Goal: Task Accomplishment & Management: Manage account settings

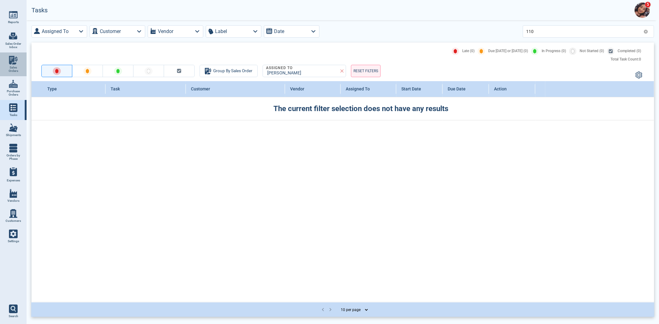
click at [22, 65] on link "Sales Orders" at bounding box center [13, 64] width 27 height 24
select select "50"
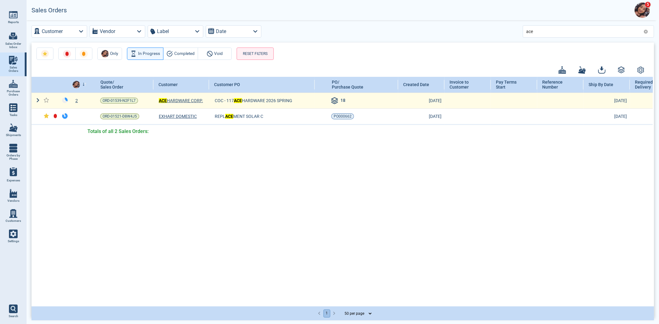
click at [78, 101] on div "2" at bounding box center [80, 101] width 20 height 6
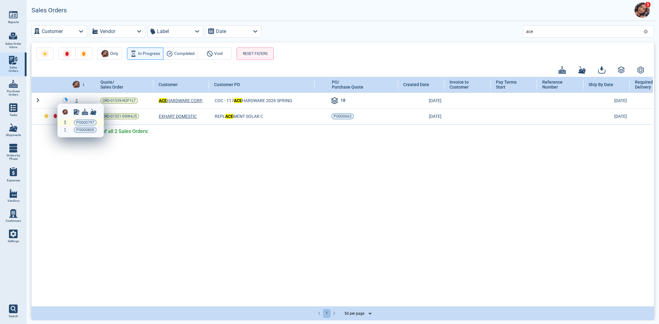
click at [64, 121] on span "1" at bounding box center [65, 122] width 2 height 4
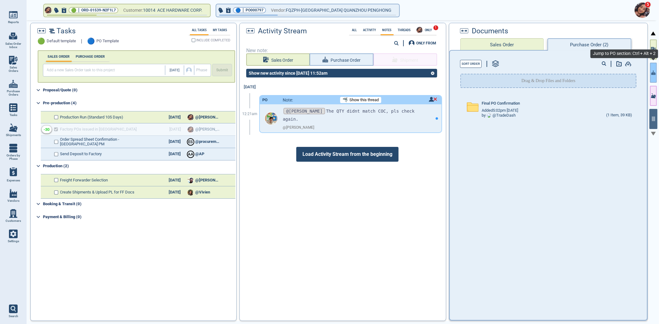
click at [485, 72] on icon "button" at bounding box center [653, 72] width 4 height 6
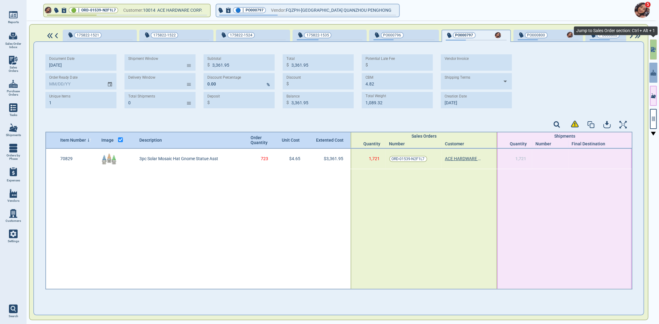
click at [485, 53] on button "button" at bounding box center [653, 50] width 7 height 20
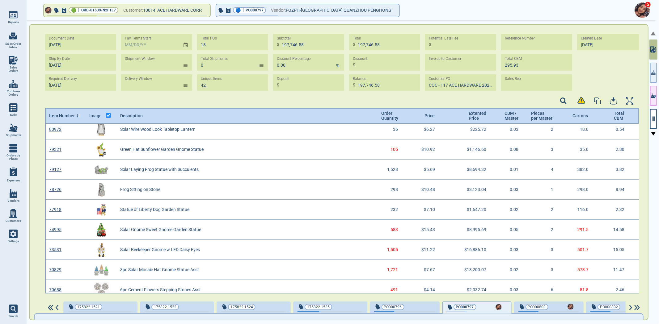
scroll to position [309, 0]
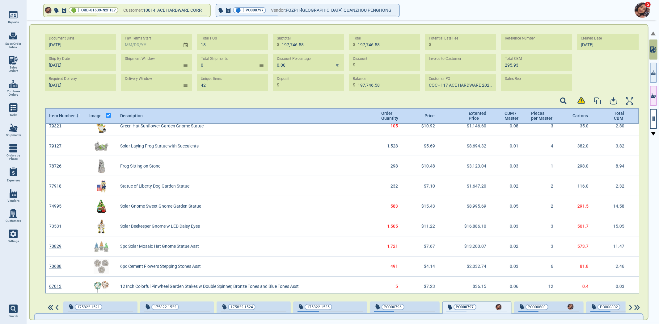
click at [485, 127] on button "button" at bounding box center [653, 119] width 7 height 20
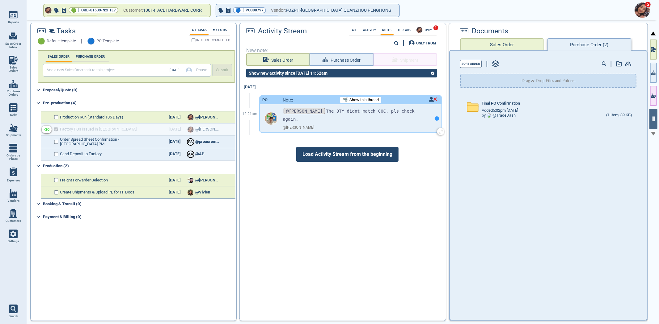
click at [432, 115] on div at bounding box center [436, 118] width 9 height 28
click at [370, 98] on span "Show this thread" at bounding box center [363, 100] width 29 height 5
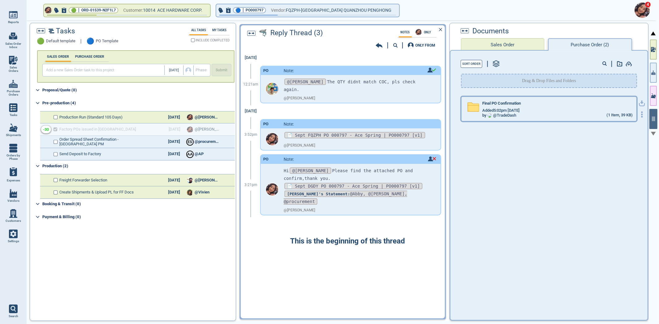
click at [485, 117] on div "Final PO Confirmation Added 5:02pm [DATE] by @ TradeDash (1 Item, 39 KB)" at bounding box center [548, 109] width 175 height 24
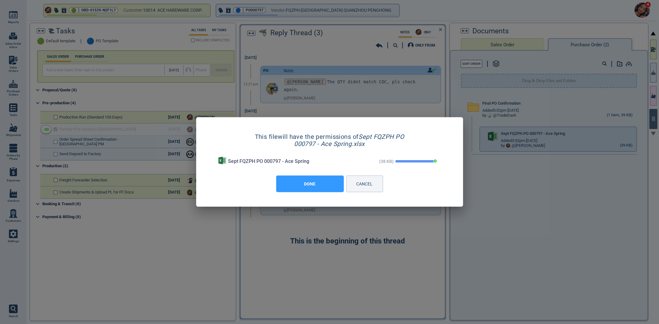
click at [304, 179] on button "DONE" at bounding box center [310, 184] width 68 height 17
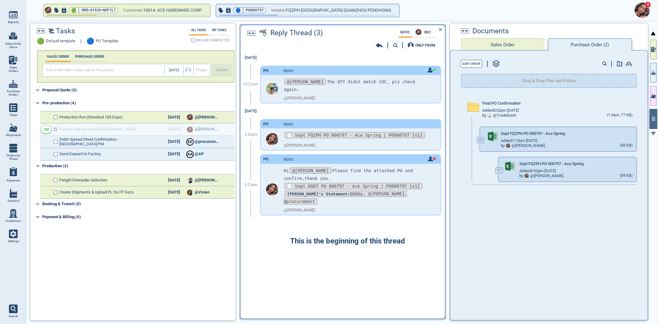
click at [377, 45] on icon at bounding box center [378, 45] width 7 height 5
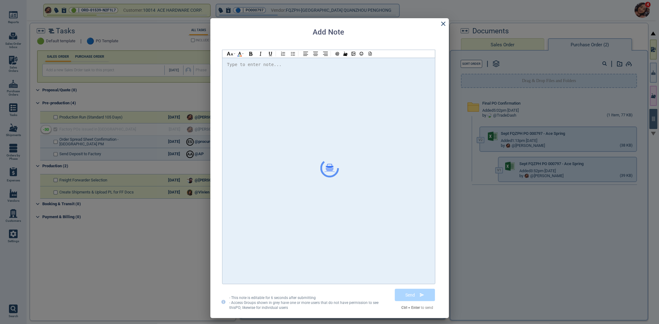
click at [359, 112] on div at bounding box center [328, 171] width 203 height 220
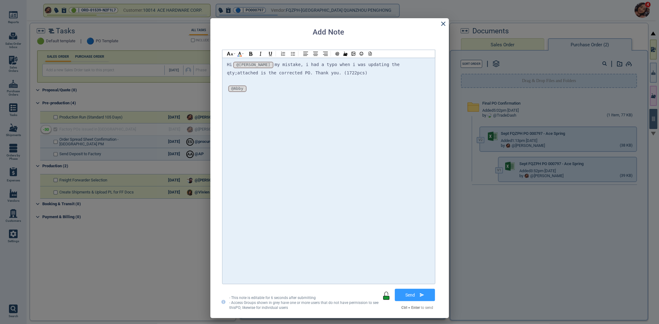
click at [332, 82] on div at bounding box center [328, 81] width 203 height 8
click at [370, 57] on div at bounding box center [369, 54] width 8 height 8
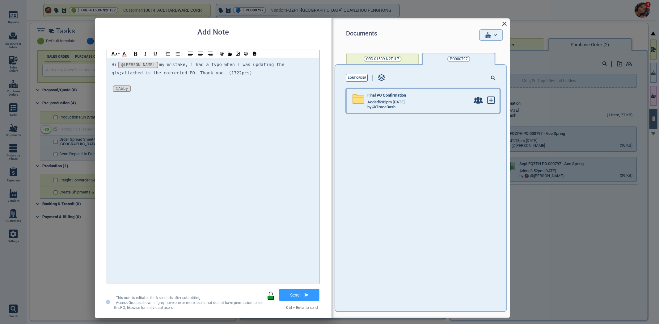
click at [460, 100] on div "Added 5:02pm [DATE]" at bounding box center [418, 102] width 103 height 5
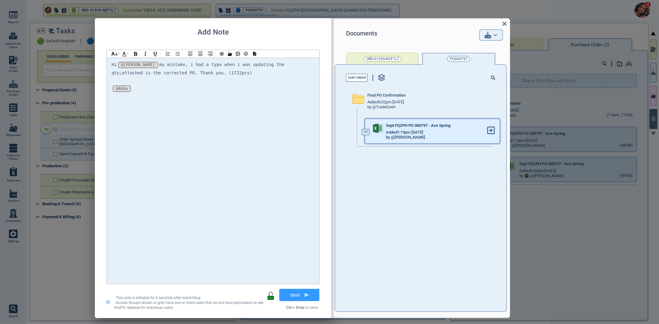
drag, startPoint x: 488, startPoint y: 131, endPoint x: 492, endPoint y: 131, distance: 3.5
click at [485, 131] on div at bounding box center [493, 131] width 12 height 24
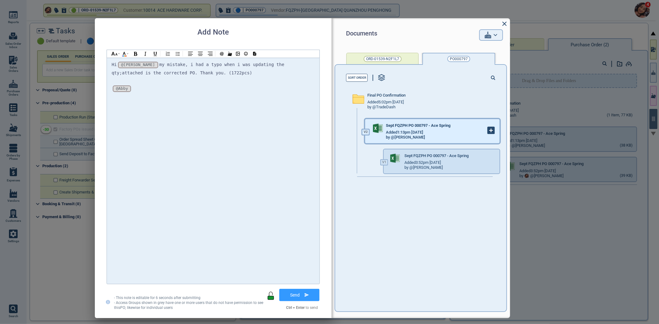
click at [485, 131] on g at bounding box center [491, 130] width 7 height 7
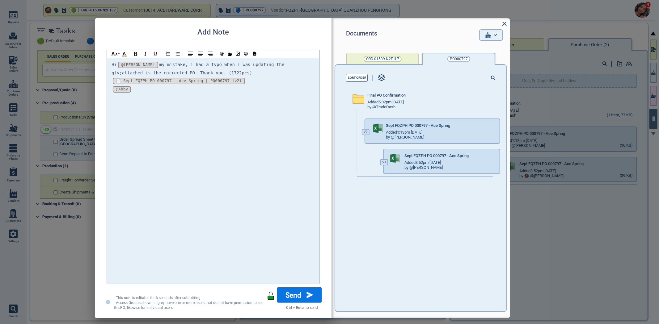
click at [305, 291] on button "Send" at bounding box center [299, 294] width 45 height 15
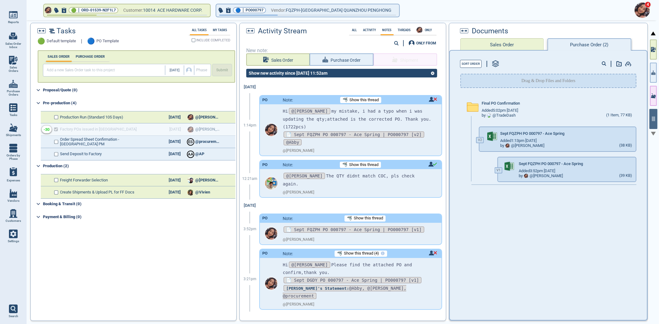
click at [13, 230] on img at bounding box center [13, 234] width 9 height 9
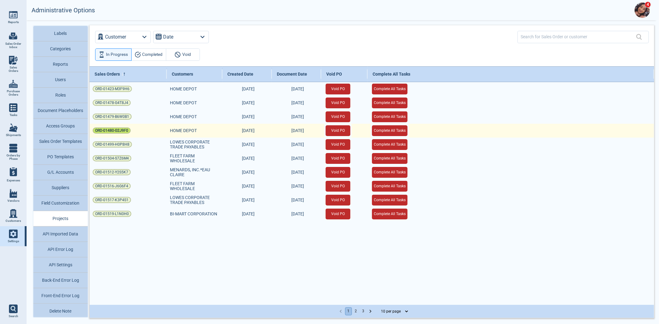
drag, startPoint x: 93, startPoint y: 80, endPoint x: 125, endPoint y: 131, distance: 60.2
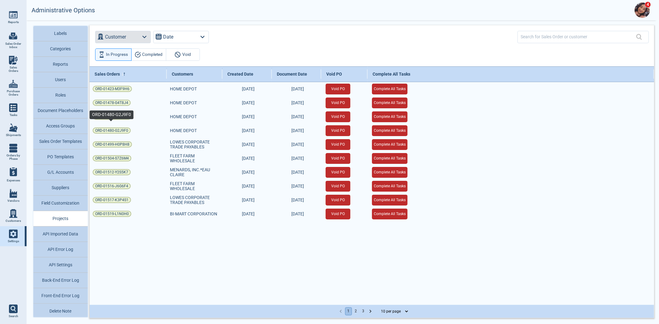
drag, startPoint x: 125, startPoint y: 131, endPoint x: 115, endPoint y: 36, distance: 94.7
click at [115, 36] on label "Customer" at bounding box center [115, 37] width 21 height 9
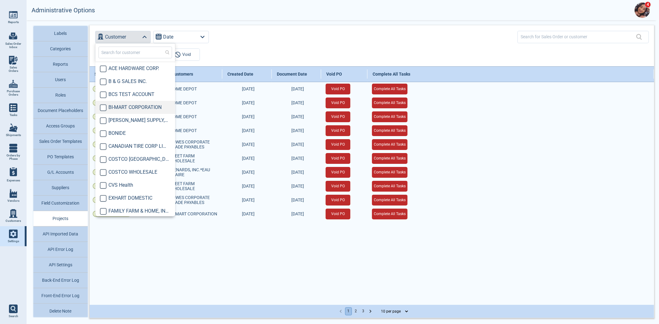
type input "h"
click at [142, 195] on span "HQ ARMY & AIR FORCE EXCHANGE SERVICE" at bounding box center [138, 198] width 61 height 7
checkbox input "true"
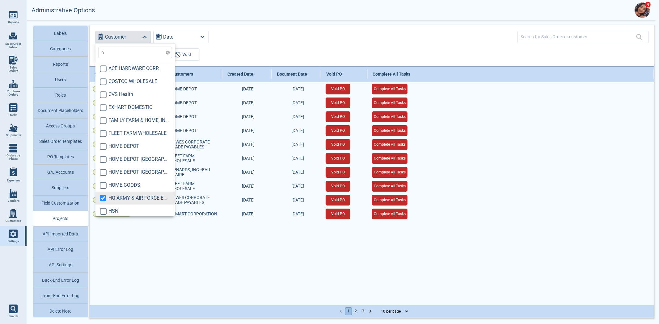
type input "h"
click at [228, 274] on div "Sales Orders Customers Created Date Document Date Void PO Complete All Tasks OR…" at bounding box center [372, 185] width 564 height 239
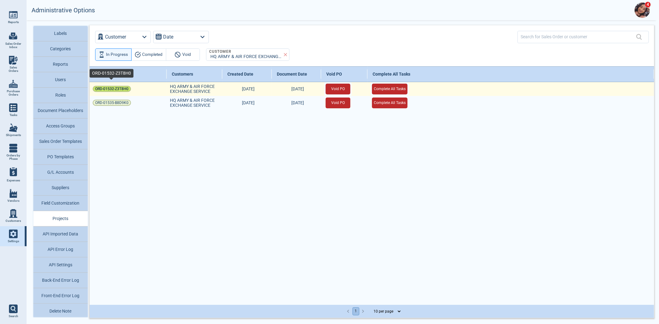
click at [119, 88] on span "ORD-01532-Z3T8H0" at bounding box center [111, 89] width 33 height 6
click at [340, 88] on button "Void PO" at bounding box center [337, 89] width 25 height 11
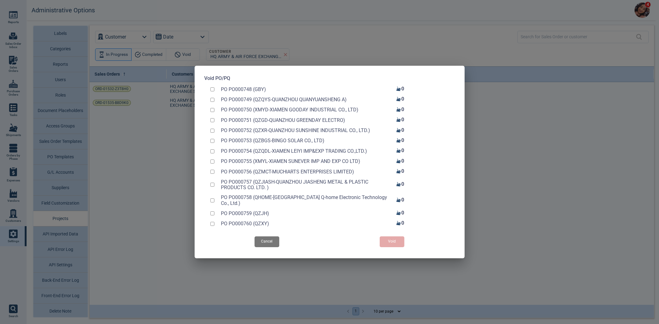
click at [214, 211] on div "PO PO000759 (QZJH) 0" at bounding box center [329, 213] width 250 height 10
checkbox input "true"
click at [388, 239] on button "Void" at bounding box center [391, 242] width 25 height 11
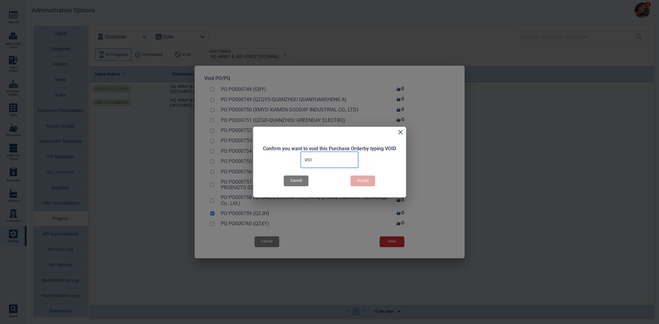
type input "VOID"
click at [379, 237] on button "Void" at bounding box center [391, 242] width 25 height 11
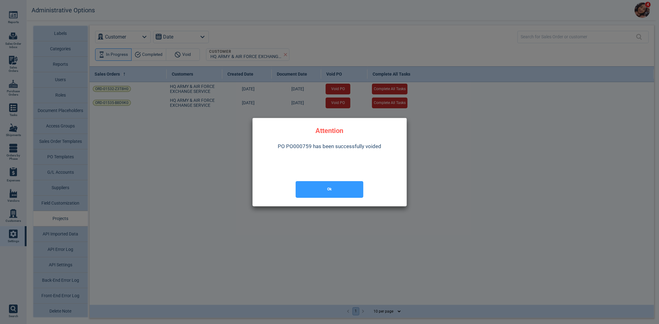
click at [315, 190] on button "Ok" at bounding box center [330, 189] width 68 height 17
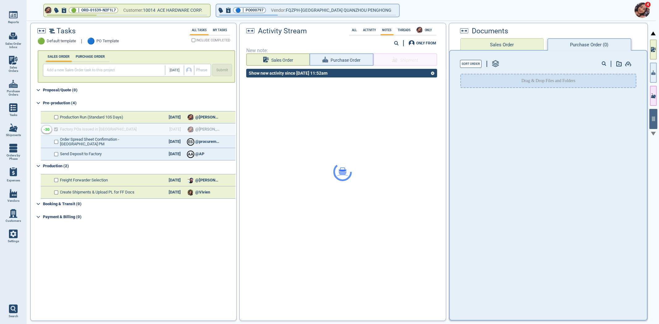
click at [13, 58] on img at bounding box center [13, 60] width 9 height 9
select select "50"
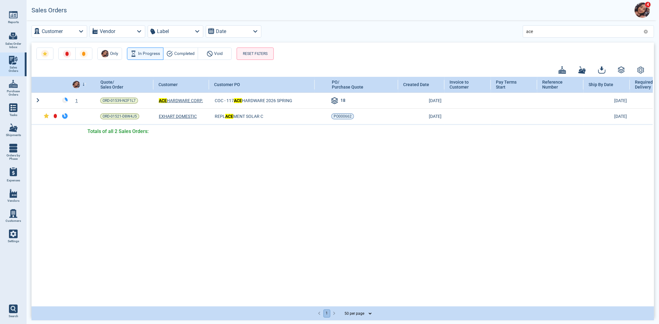
click at [646, 31] on icon at bounding box center [645, 31] width 5 height 5
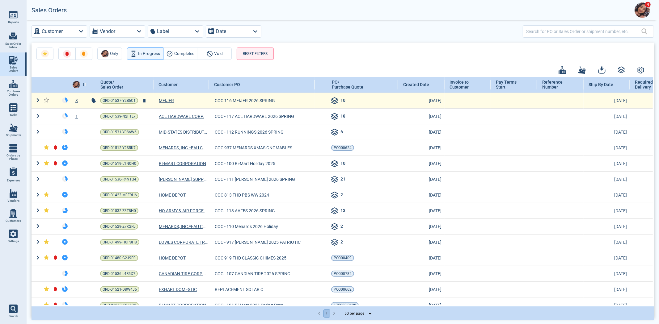
click at [105, 96] on td "ORD-01537-Y2B6C1" at bounding box center [121, 101] width 63 height 16
click at [104, 100] on span "ORD-01537-Y2B6C1" at bounding box center [119, 101] width 33 height 6
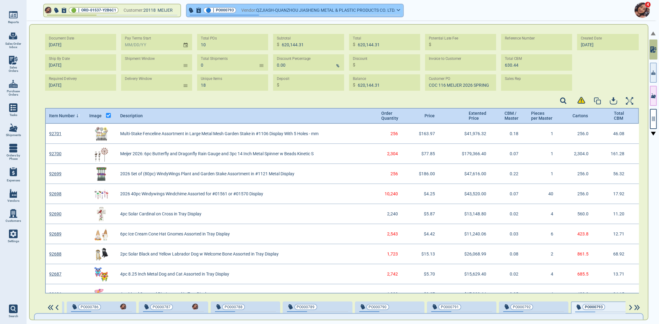
scroll to position [2, 2]
click at [365, 12] on span "QZJIASH-QUANZHOU JIASHENG METAL & PLASTIC PRODUCTS CO. LTD." at bounding box center [325, 10] width 139 height 8
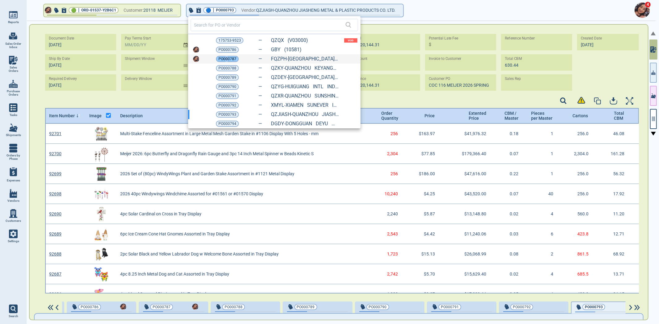
click at [226, 59] on span "PO000787" at bounding box center [227, 59] width 18 height 6
click at [649, 124] on div at bounding box center [329, 162] width 659 height 324
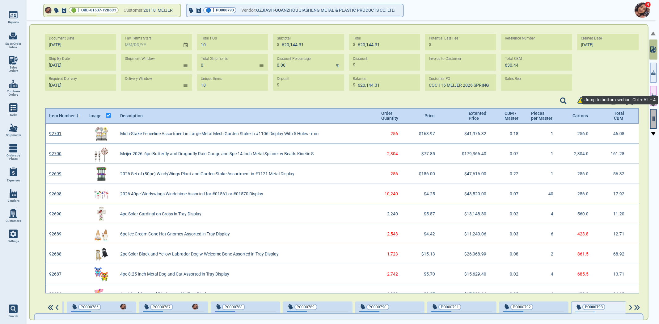
click at [656, 120] on button "button" at bounding box center [653, 119] width 7 height 20
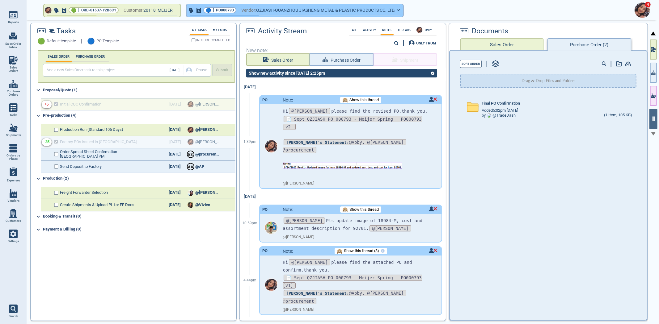
click at [344, 14] on button "🔵 | PO000793 Vendor: QZJIASH-QUANZHOU JIASHENG METAL & PLASTIC PRODUCTS CO. LTD." at bounding box center [295, 10] width 216 height 12
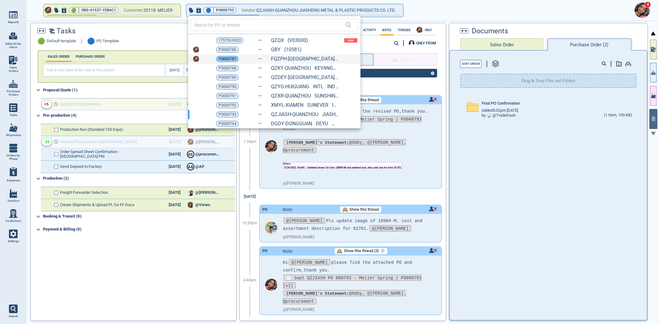
click at [223, 60] on span "PO000787" at bounding box center [227, 59] width 18 height 6
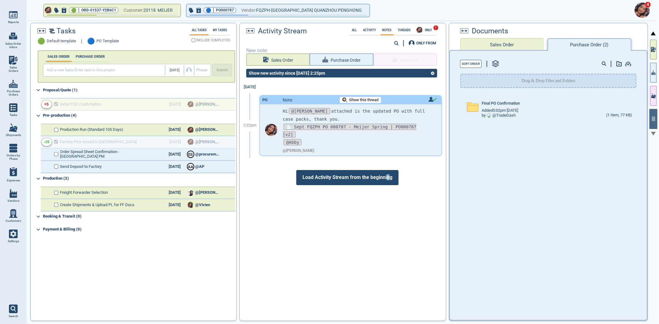
click at [385, 173] on span "Load Activity Stream from the beginning" at bounding box center [347, 177] width 102 height 15
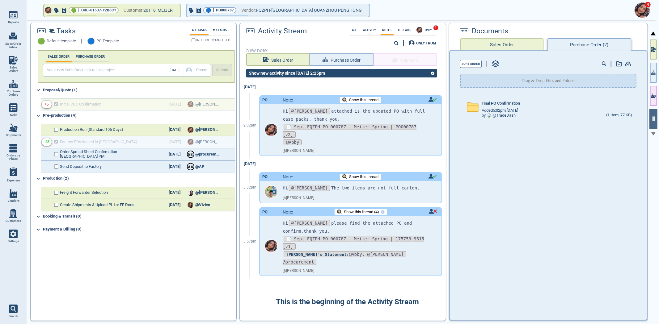
click at [350, 286] on div "Sep 24 2:02pm PO Note: Show this thread Hi @Selina attached is the updated PO w…" at bounding box center [343, 199] width 206 height 236
click at [362, 96] on div "PO Note: Show this thread" at bounding box center [350, 100] width 181 height 9
click at [362, 97] on div "Show this thread" at bounding box center [360, 100] width 41 height 6
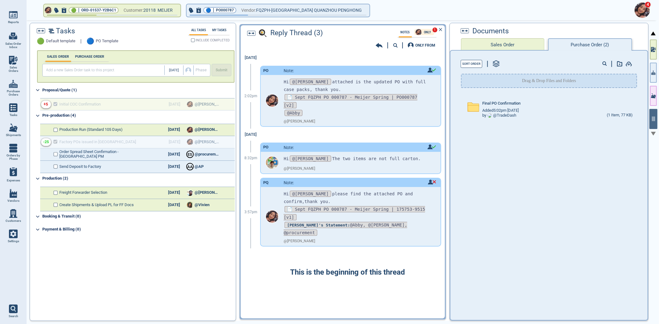
click at [428, 31] on span "ONLY" at bounding box center [427, 32] width 11 height 3
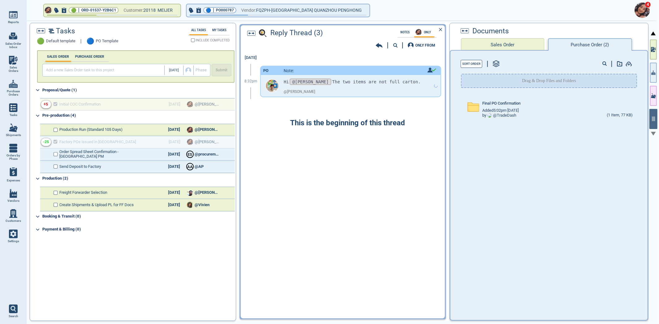
click at [391, 149] on div "Sep 22 8:32pm PO Note: Hi @Maria The two items are not full carton. @ Selina Ed…" at bounding box center [343, 185] width 204 height 266
click at [404, 31] on label "Notes" at bounding box center [405, 32] width 13 height 3
click at [658, 70] on div "🟢 | ORD-01537-Y2B6C1 Customer: 20118 MEIJER 🔵 | PO000787 Vendor: FQZPH-FUJIAN Q…" at bounding box center [343, 172] width 632 height 304
click at [656, 69] on button "button" at bounding box center [653, 73] width 7 height 20
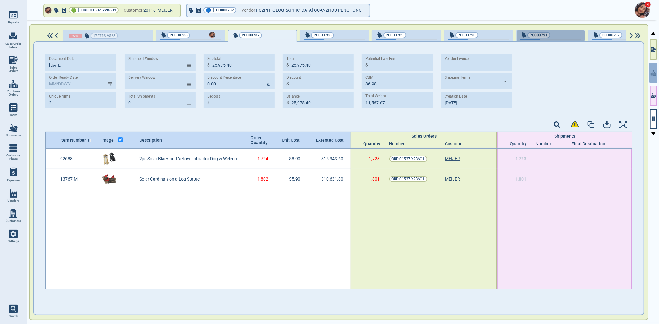
click at [533, 33] on span "PO000791" at bounding box center [539, 35] width 18 height 6
type input "1"
type input "8,064.00"
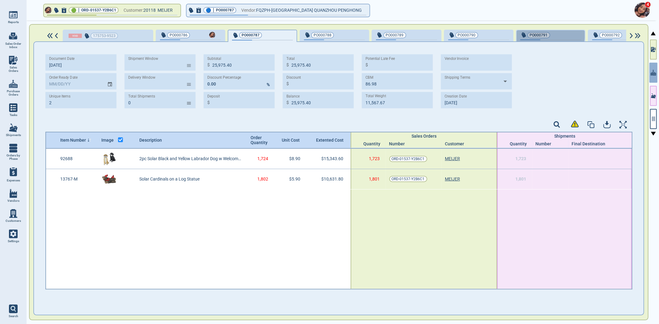
type input "11.20"
type input "3,707.20"
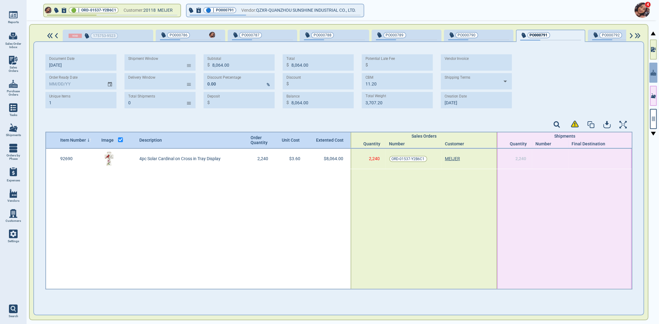
type input "9‎/22/25"
click at [14, 63] on img at bounding box center [13, 60] width 9 height 9
select select "50"
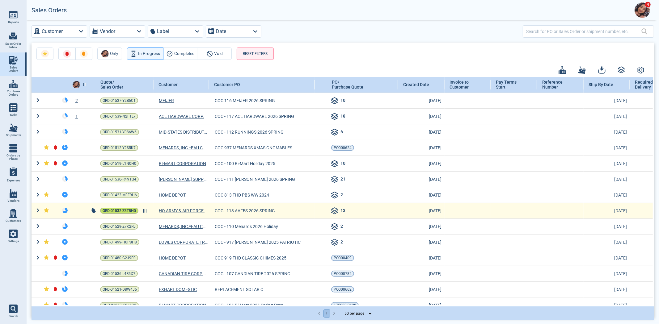
click at [127, 211] on span "ORD-01532-Z3T8H0" at bounding box center [119, 211] width 33 height 6
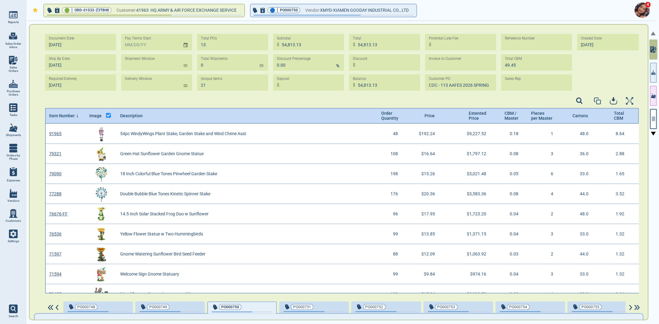
scroll to position [168, 592]
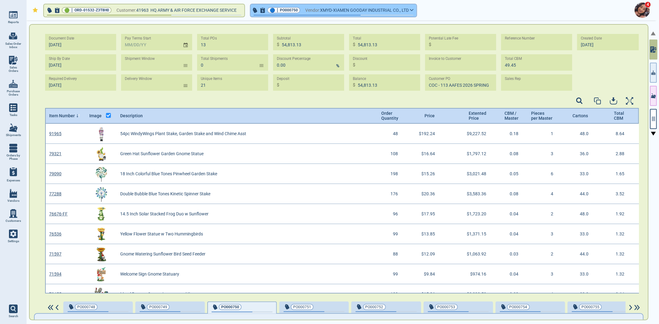
click at [337, 6] on span "XMYD-XIAMEN GOODAY INDUSTRIAL CO., LTD" at bounding box center [364, 10] width 89 height 8
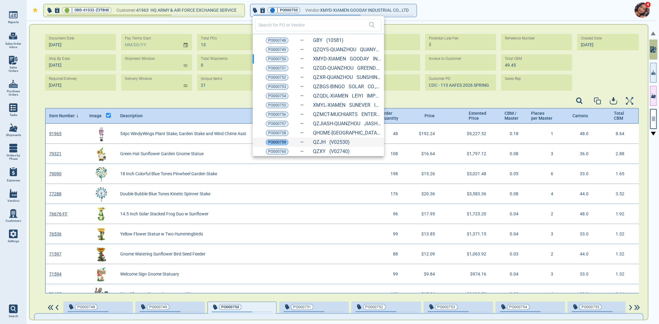
click at [287, 141] on div "PO000759" at bounding box center [277, 142] width 23 height 6
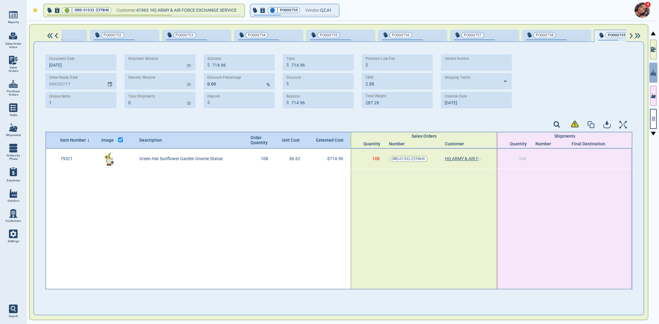
scroll to position [0, 278]
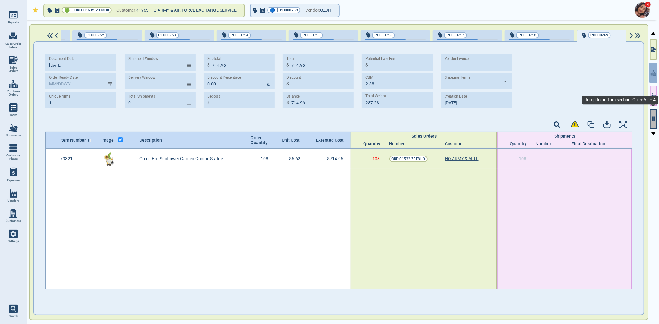
click at [655, 115] on button "button" at bounding box center [653, 119] width 7 height 20
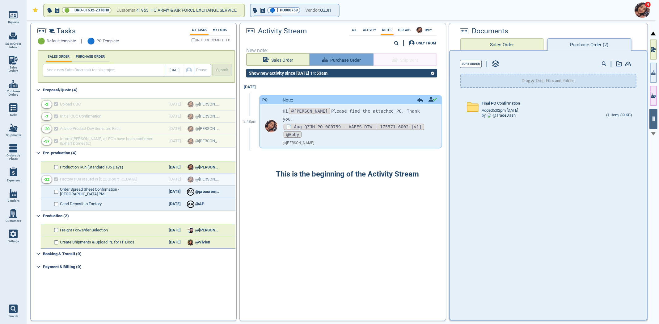
click at [337, 61] on span "Purchase Order" at bounding box center [345, 61] width 31 height 8
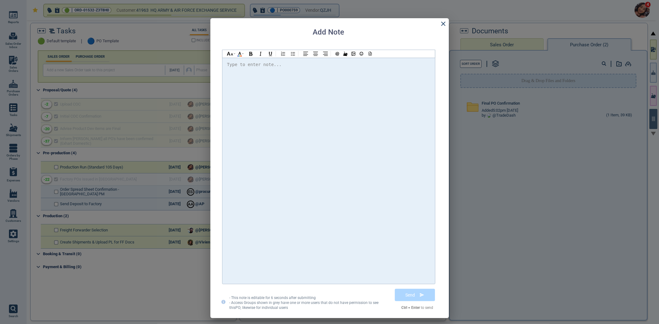
click at [336, 99] on div at bounding box center [328, 171] width 203 height 220
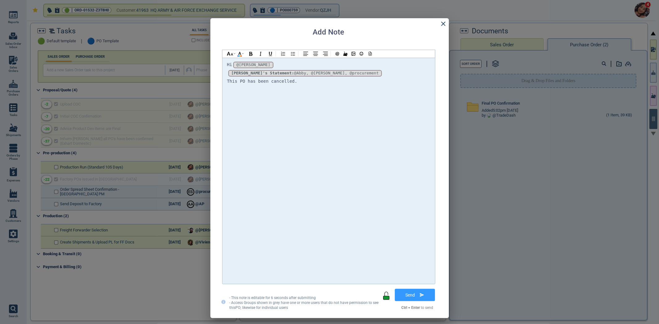
click at [342, 82] on div "Hi @Selina @Selina @Selina !__WJyZLbGMbg0csgGGftn7__! Abby's Statement: @Abby, …" at bounding box center [328, 171] width 203 height 220
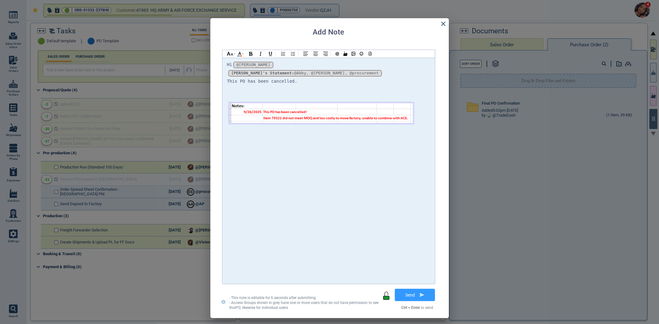
drag, startPoint x: 391, startPoint y: 102, endPoint x: 430, endPoint y: 98, distance: 39.8
click at [414, 103] on img at bounding box center [321, 113] width 185 height 21
click at [442, 21] on icon at bounding box center [442, 23] width 7 height 7
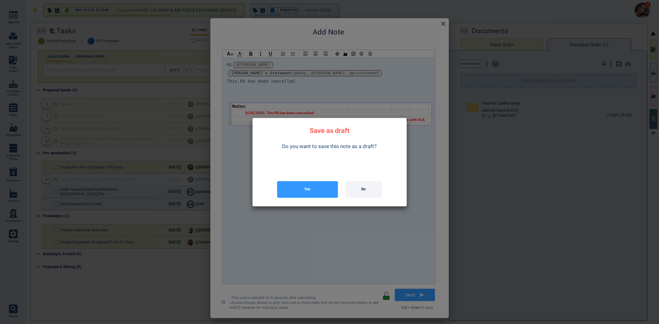
click at [322, 186] on button "Yes" at bounding box center [307, 189] width 61 height 17
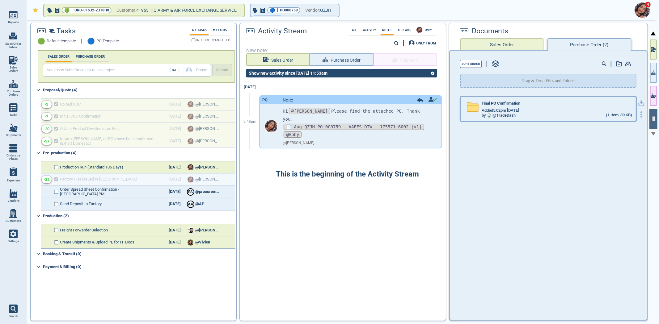
click at [513, 113] on div "by @ TradeDash" at bounding box center [498, 115] width 34 height 5
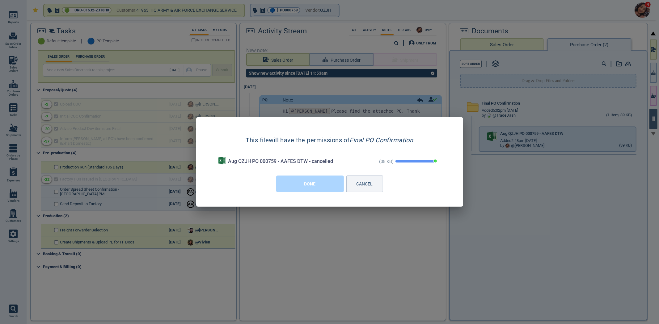
click at [318, 187] on button "DONE" at bounding box center [310, 184] width 68 height 17
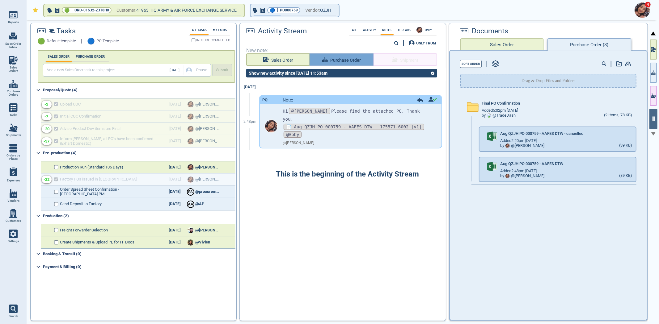
click at [353, 56] on button "Purchase Order" at bounding box center [341, 59] width 64 height 12
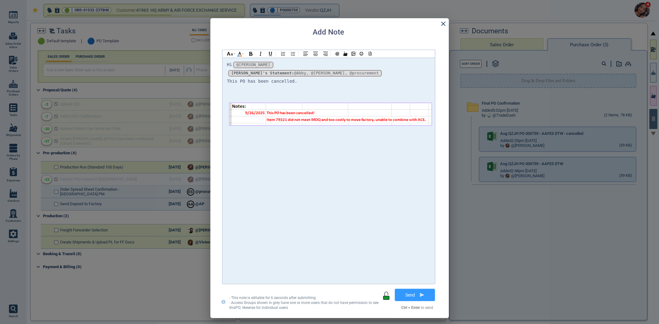
drag, startPoint x: 377, startPoint y: 69, endPoint x: 374, endPoint y: 78, distance: 9.5
click at [377, 74] on div "Hi @Selina @Selina @Selina !__WJyZLbGMbg0csgGGftn7__! Abby's Statement: @Abby, …" at bounding box center [328, 100] width 203 height 78
click at [373, 85] on div at bounding box center [328, 89] width 203 height 8
click at [374, 54] on div at bounding box center [353, 54] width 43 height 8
click at [370, 53] on icon at bounding box center [370, 52] width 1 height 1
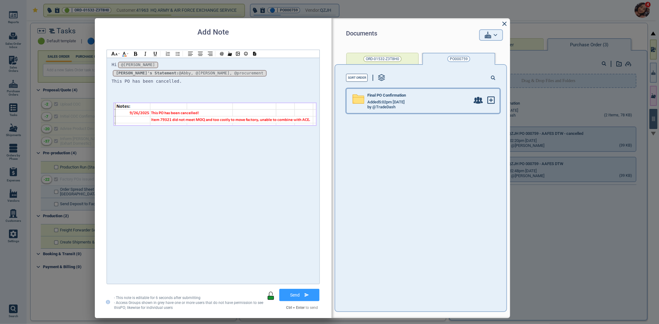
click at [418, 93] on div "Final PO Confirmation Added 5:02pm 2/17/23 by @TradeDash" at bounding box center [409, 101] width 127 height 24
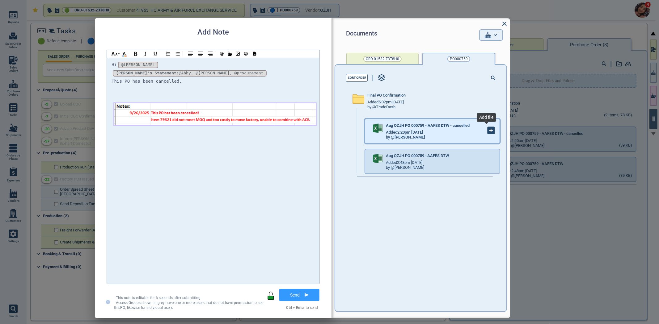
click at [488, 132] on icon at bounding box center [491, 130] width 7 height 7
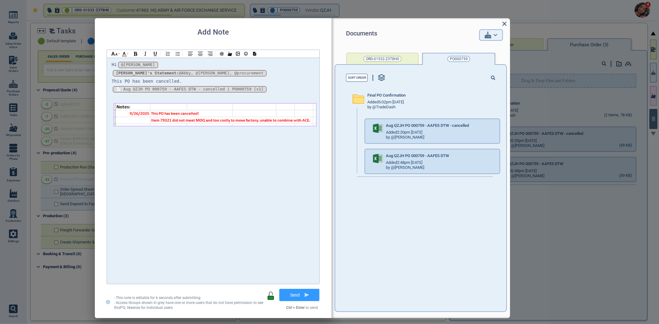
click at [304, 291] on button "Send" at bounding box center [299, 295] width 40 height 12
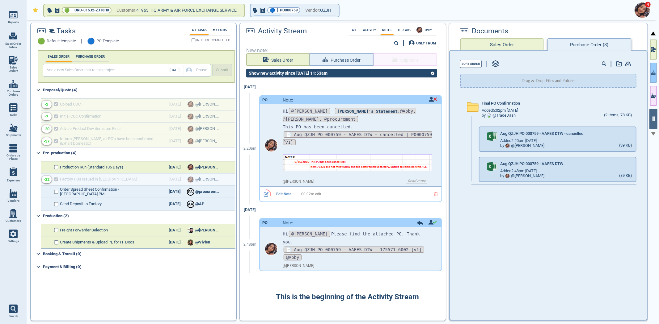
click at [653, 73] on icon "button" at bounding box center [653, 72] width 4 height 6
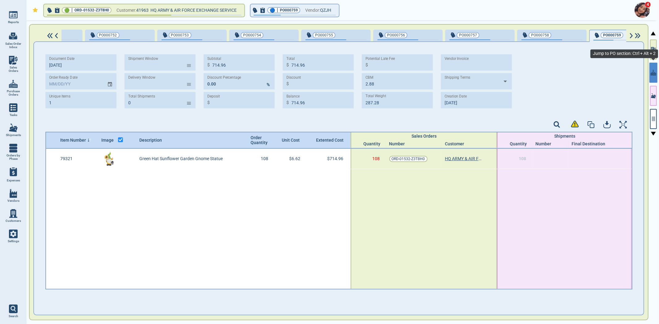
scroll to position [0, 278]
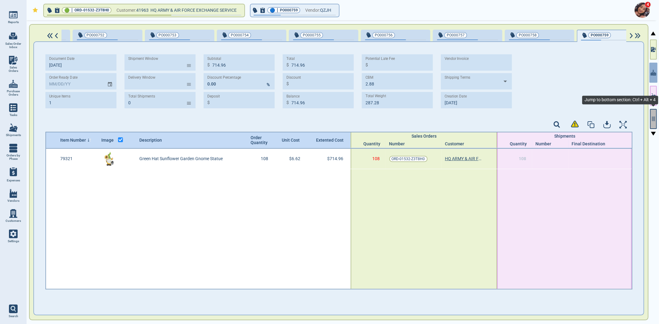
click at [650, 113] on button "button" at bounding box center [653, 119] width 7 height 20
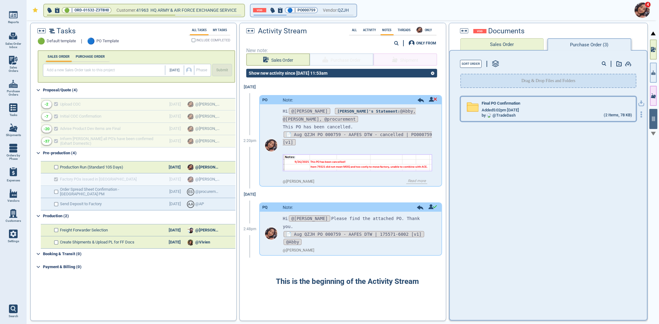
click at [540, 116] on div "by @ TradeDash (2 Items, 78 KB)" at bounding box center [556, 115] width 150 height 5
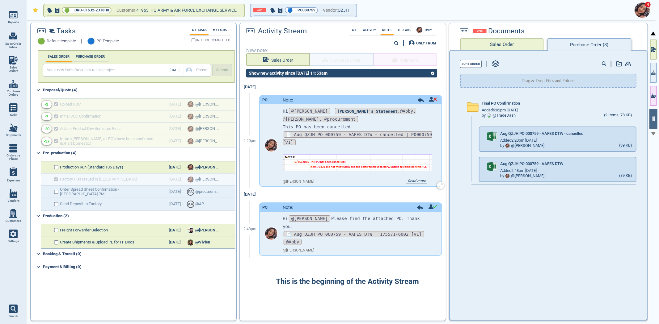
click at [342, 144] on p "📄 Aug QZJH PO 000759 - AAFES DTW - cancelled | PO000759 [v1]" at bounding box center [357, 138] width 149 height 15
click at [520, 166] on div "Aug QZJH PO 000759 - AAFES DTW" at bounding box center [566, 165] width 132 height 7
